Goal: Task Accomplishment & Management: Use online tool/utility

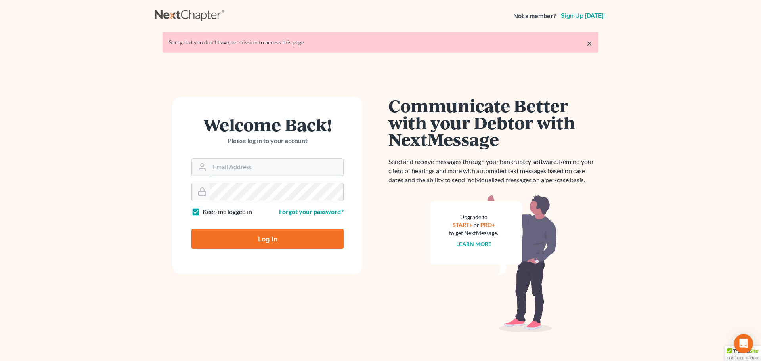
type input "[PERSON_NAME][EMAIL_ADDRESS][DOMAIN_NAME]"
click at [261, 242] on input "Log In" at bounding box center [267, 239] width 152 height 20
type input "Thinking..."
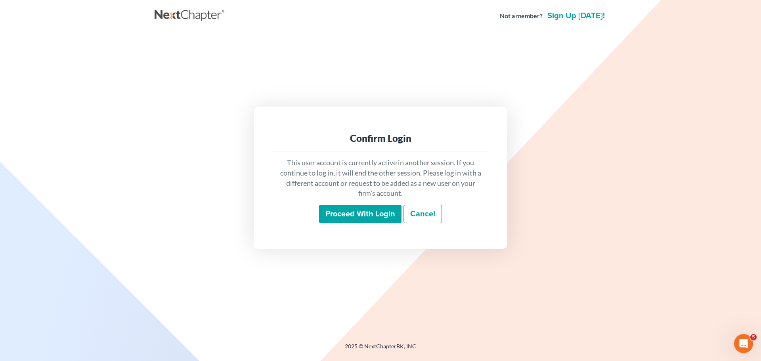
click at [331, 215] on input "Proceed with login" at bounding box center [360, 214] width 82 height 18
